Goal: Information Seeking & Learning: Understand process/instructions

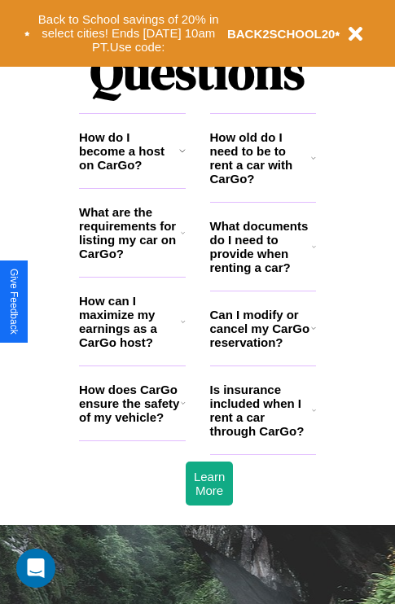
scroll to position [1971, 0]
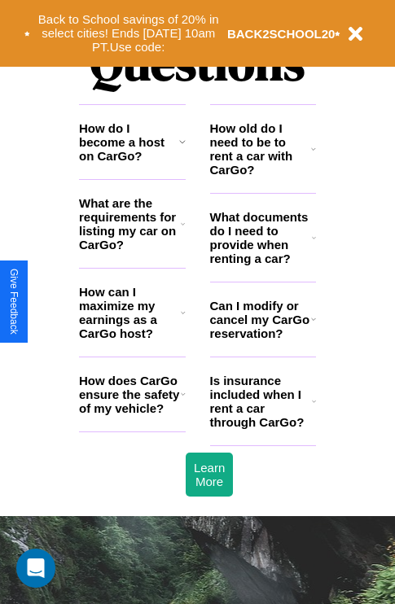
click at [262, 427] on h3 "Is insurance included when I rent a car through CarGo?" at bounding box center [261, 400] width 102 height 55
click at [313, 155] on icon at bounding box center [313, 148] width 5 height 13
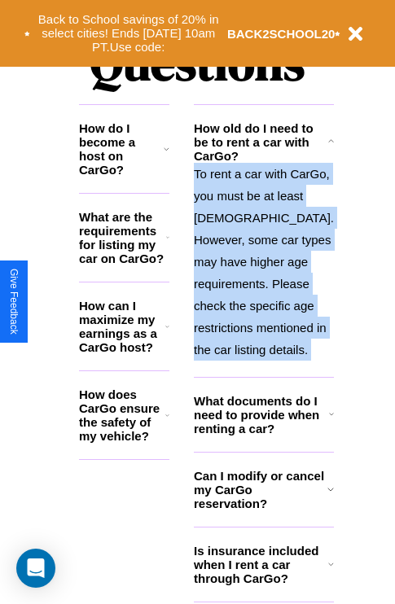
click at [262, 317] on p "To rent a car with CarGo, you must be at least [DEMOGRAPHIC_DATA]. However, som…" at bounding box center [264, 262] width 140 height 198
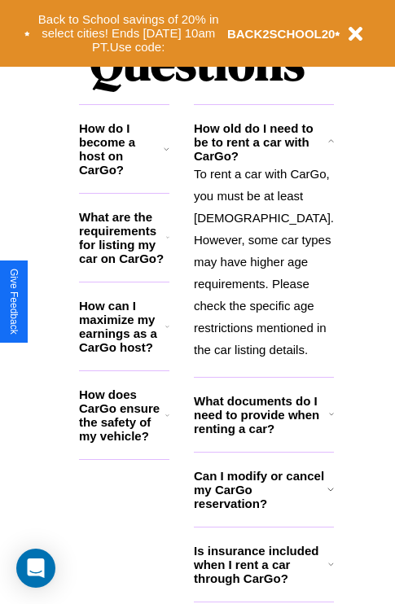
click at [262, 435] on h3 "What documents do I need to provide when renting a car?" at bounding box center [261, 414] width 135 height 41
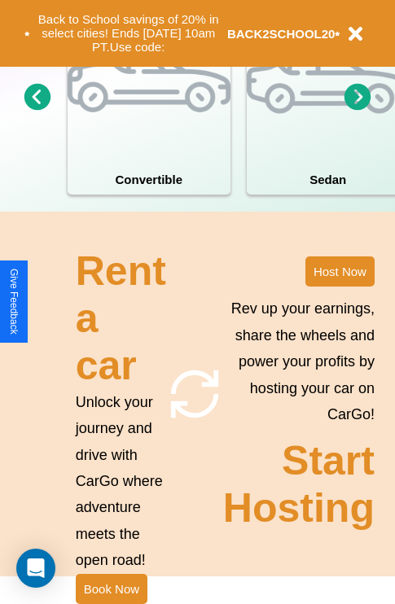
scroll to position [1267, 0]
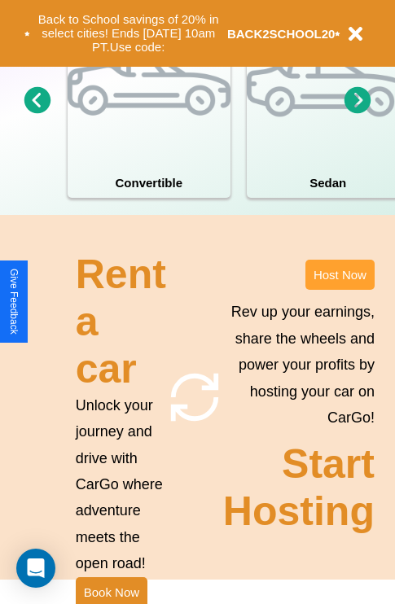
click at [339, 290] on button "Host Now" at bounding box center [339, 275] width 69 height 30
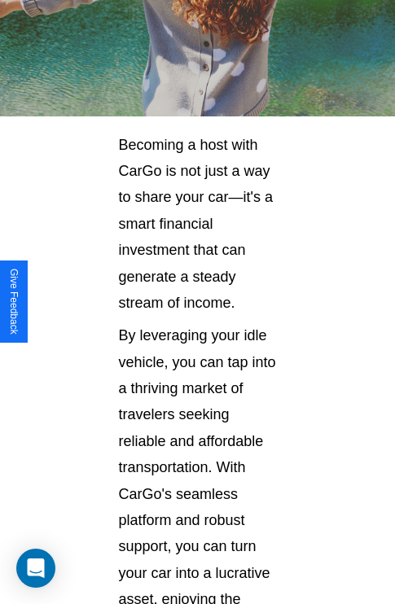
scroll to position [2648, 0]
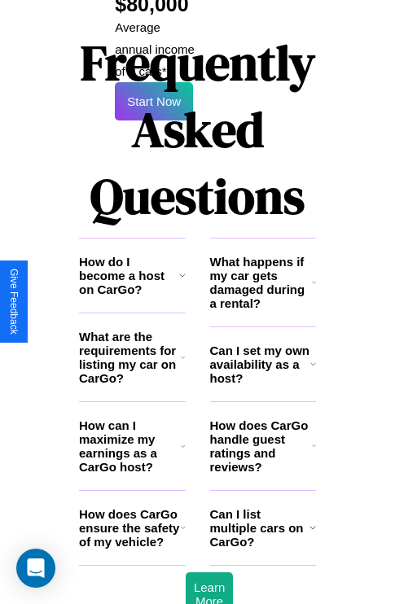
click at [182, 439] on icon at bounding box center [183, 445] width 5 height 13
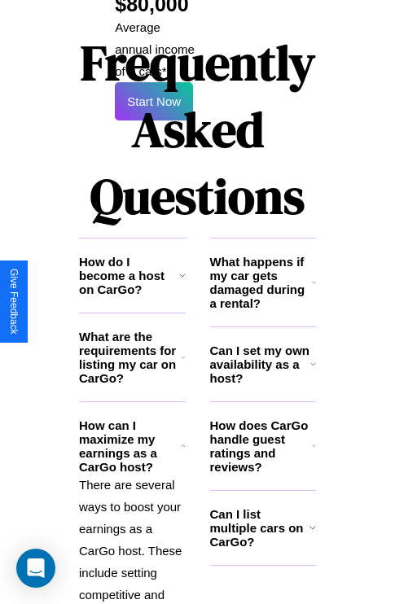
click at [312, 357] on icon at bounding box center [313, 363] width 6 height 13
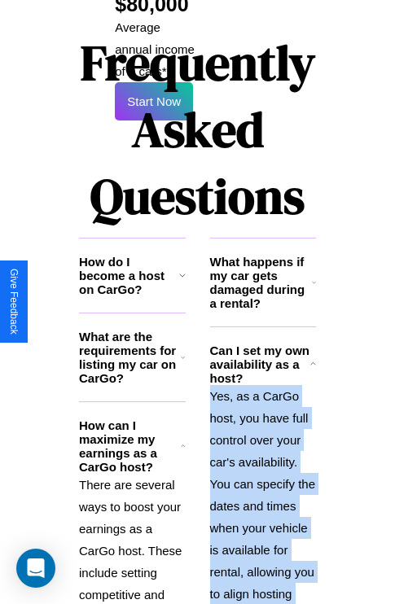
scroll to position [2736, 0]
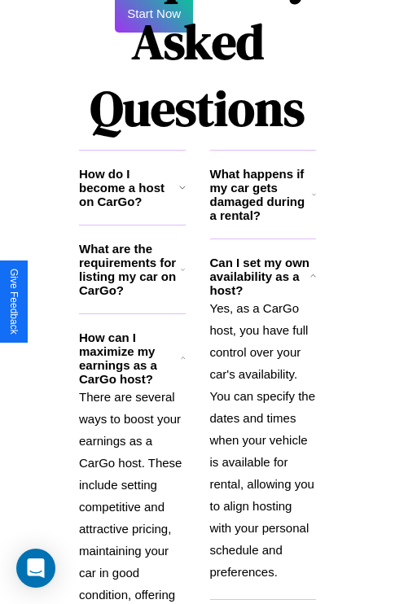
click at [132, 167] on h3 "How do I become a host on CarGo?" at bounding box center [129, 187] width 100 height 41
click at [132, 242] on h3 "What are the requirements for listing my car on CarGo?" at bounding box center [130, 269] width 102 height 55
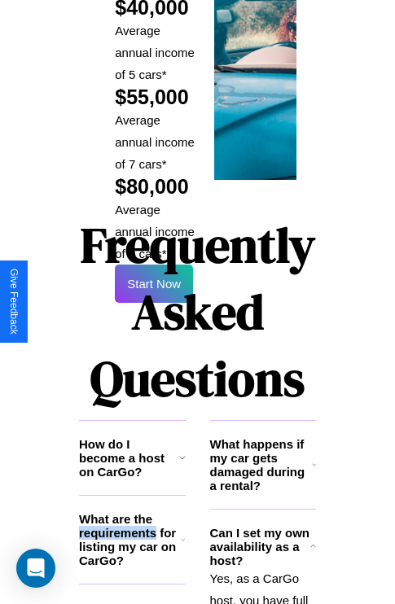
scroll to position [2394, 0]
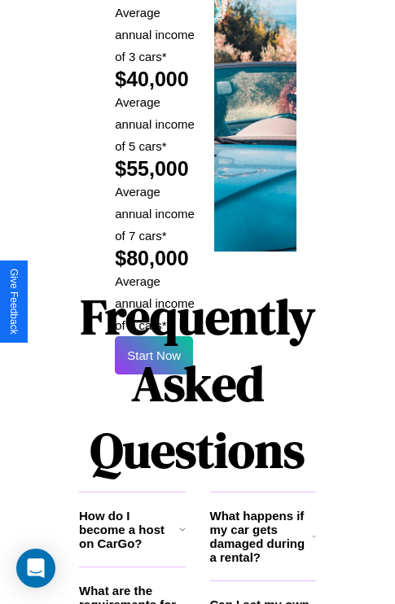
click at [154, 301] on h1 "Frequently Asked Questions" at bounding box center [197, 383] width 237 height 216
